Goal: Information Seeking & Learning: Learn about a topic

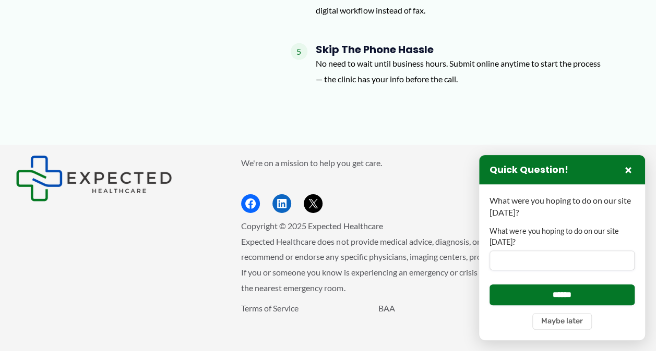
scroll to position [1305, 0]
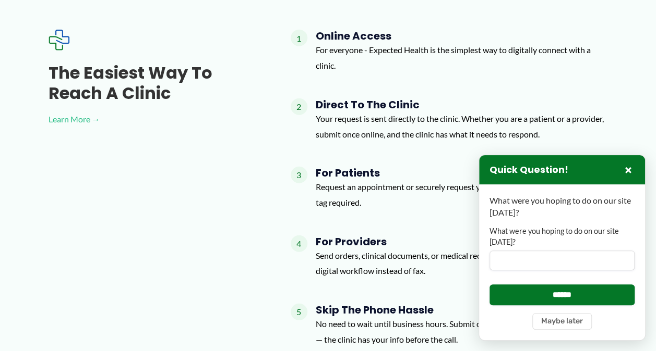
click at [82, 112] on link "Learn More →" at bounding box center [152, 120] width 209 height 16
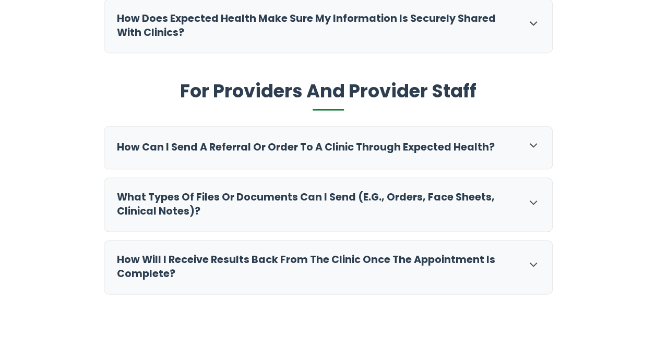
scroll to position [626, 0]
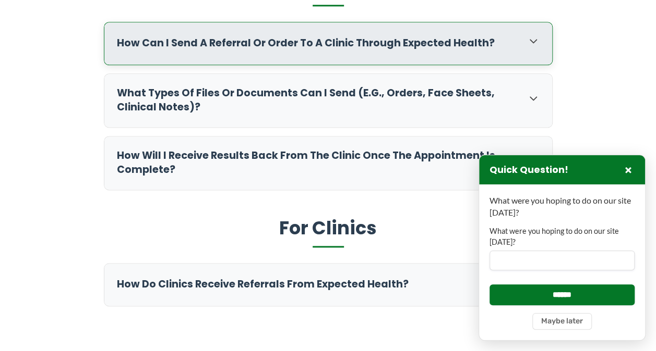
click at [534, 40] on icon at bounding box center [533, 41] width 13 height 13
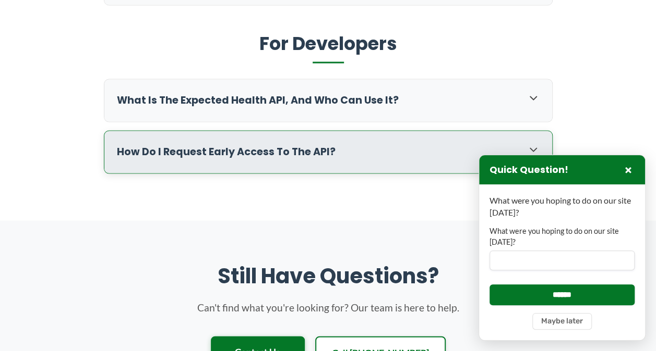
scroll to position [1147, 0]
